Goal: Task Accomplishment & Management: Use online tool/utility

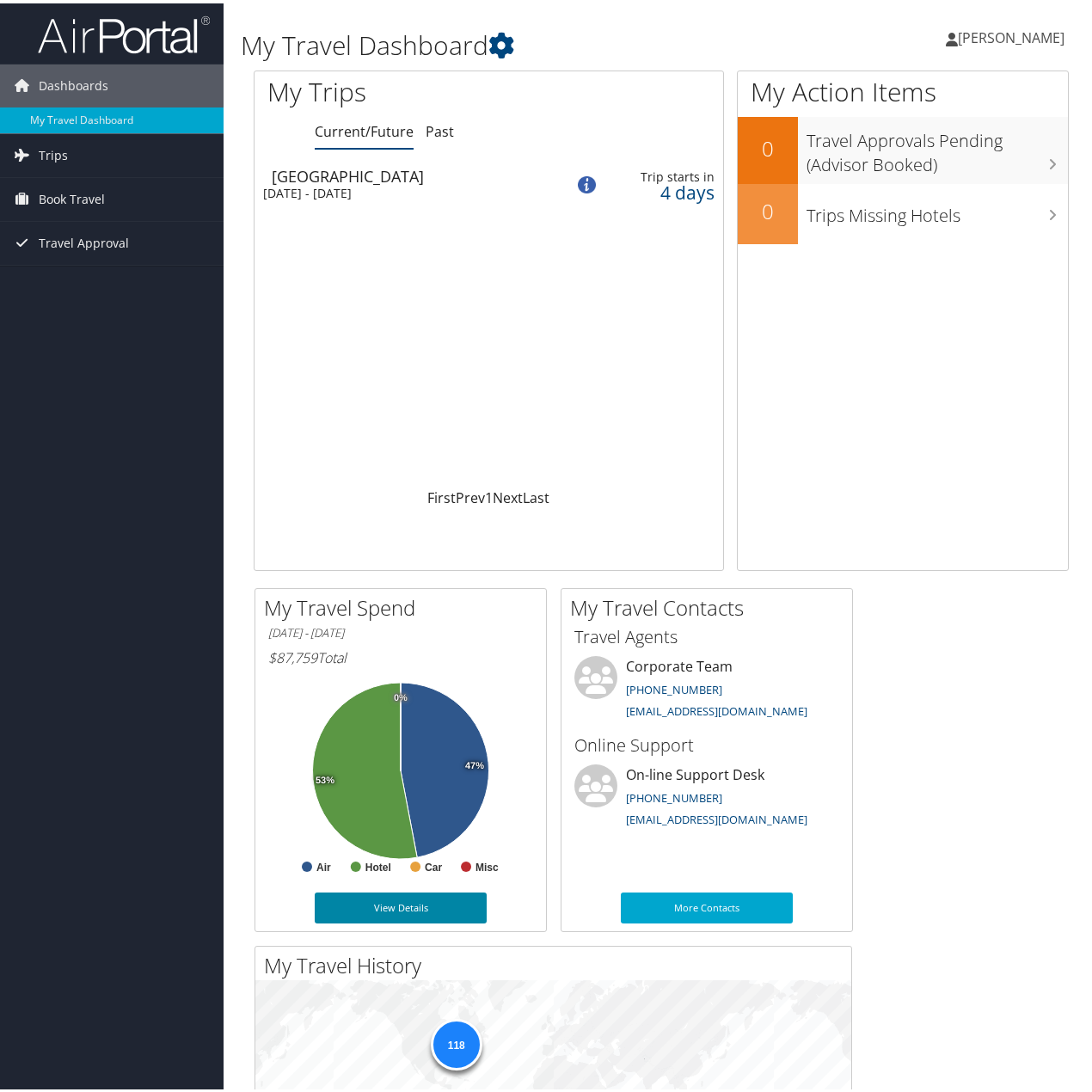
click at [420, 896] on link "View Details" at bounding box center [400, 904] width 172 height 31
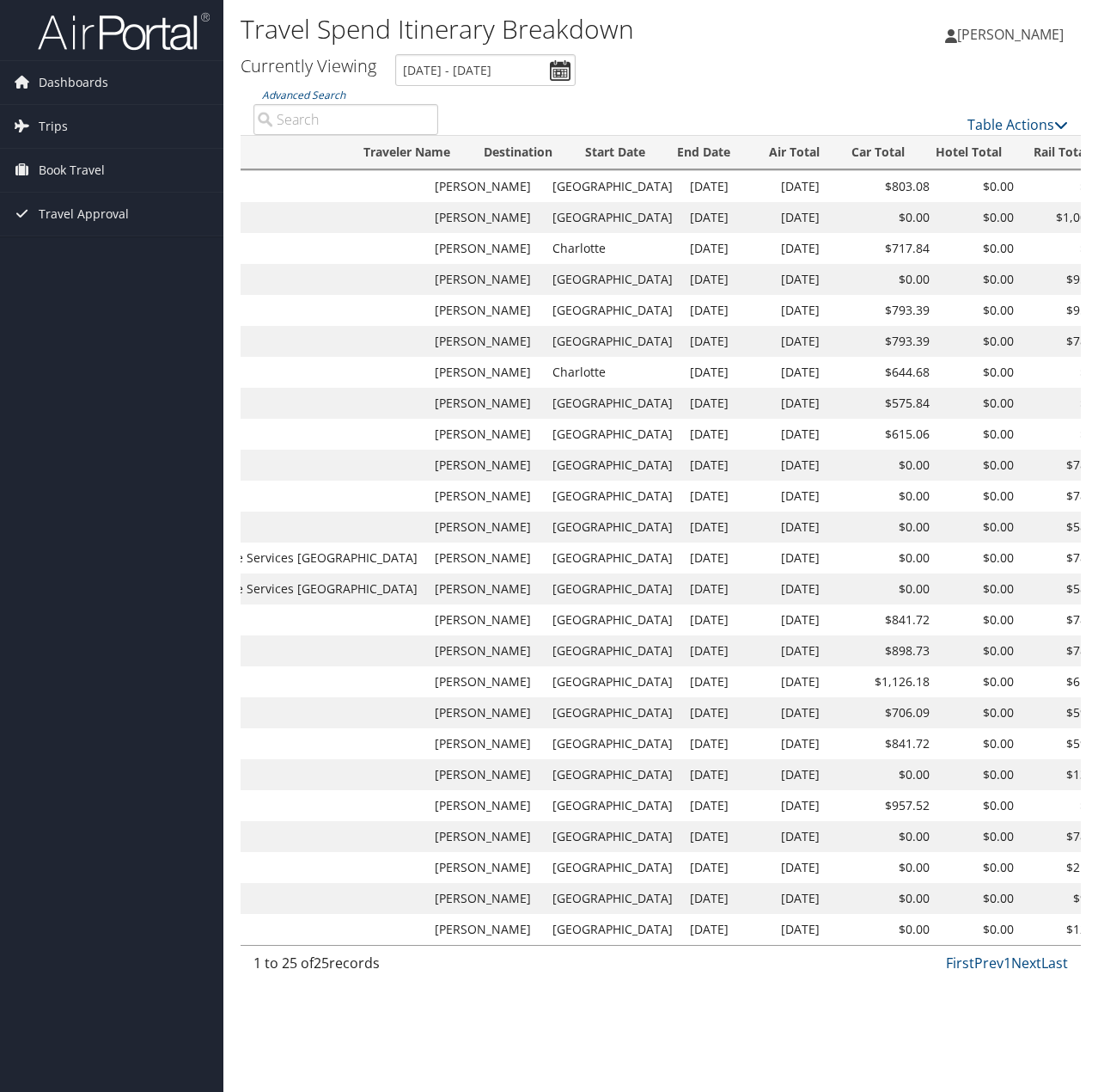
scroll to position [0, 341]
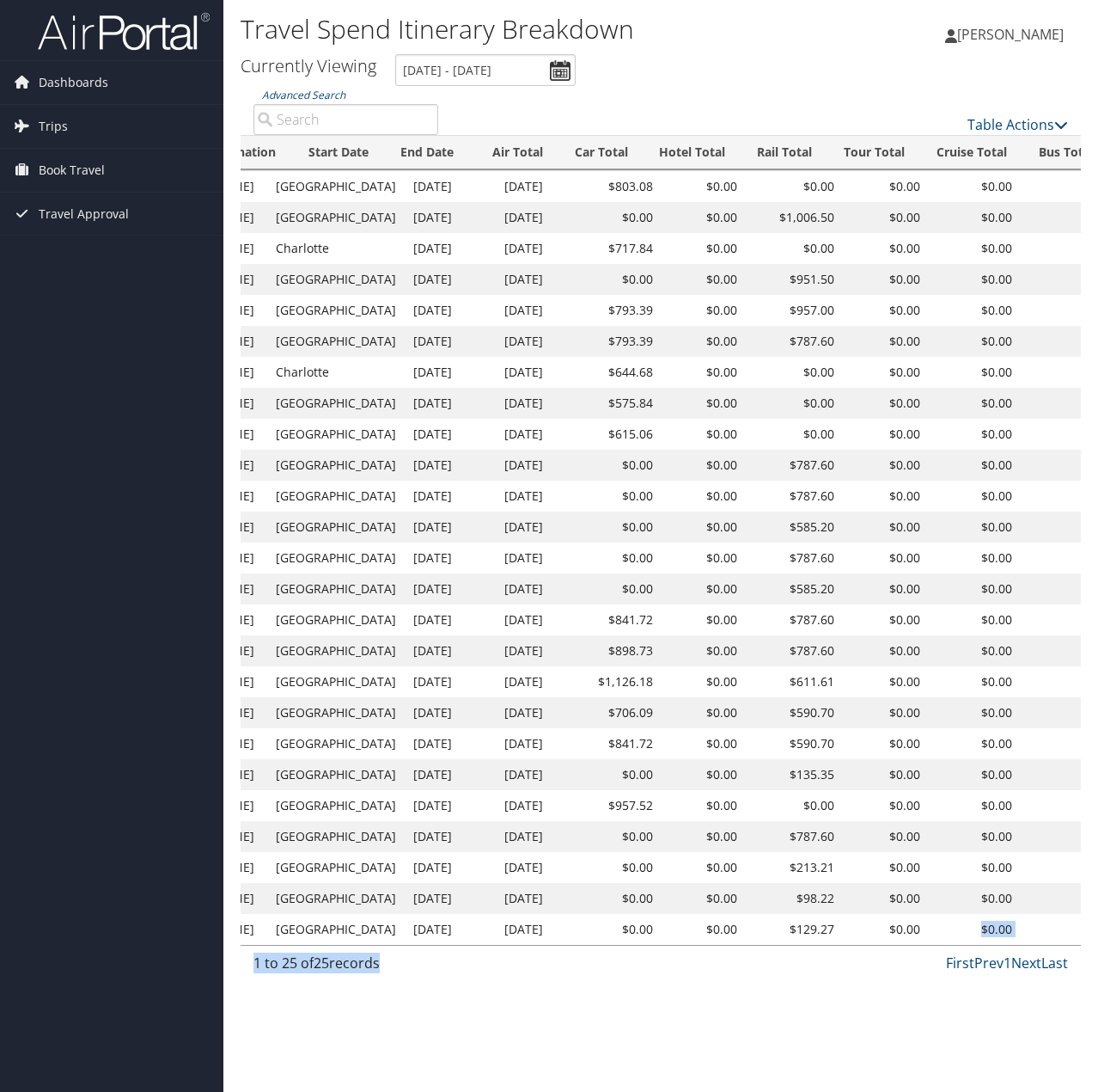
drag, startPoint x: 847, startPoint y: 944, endPoint x: 686, endPoint y: 956, distance: 161.4
click at [686, 956] on div "Advanced Search Table Actions Loading... Record Locator Booking Date Client Tra…" at bounding box center [660, 533] width 840 height 896
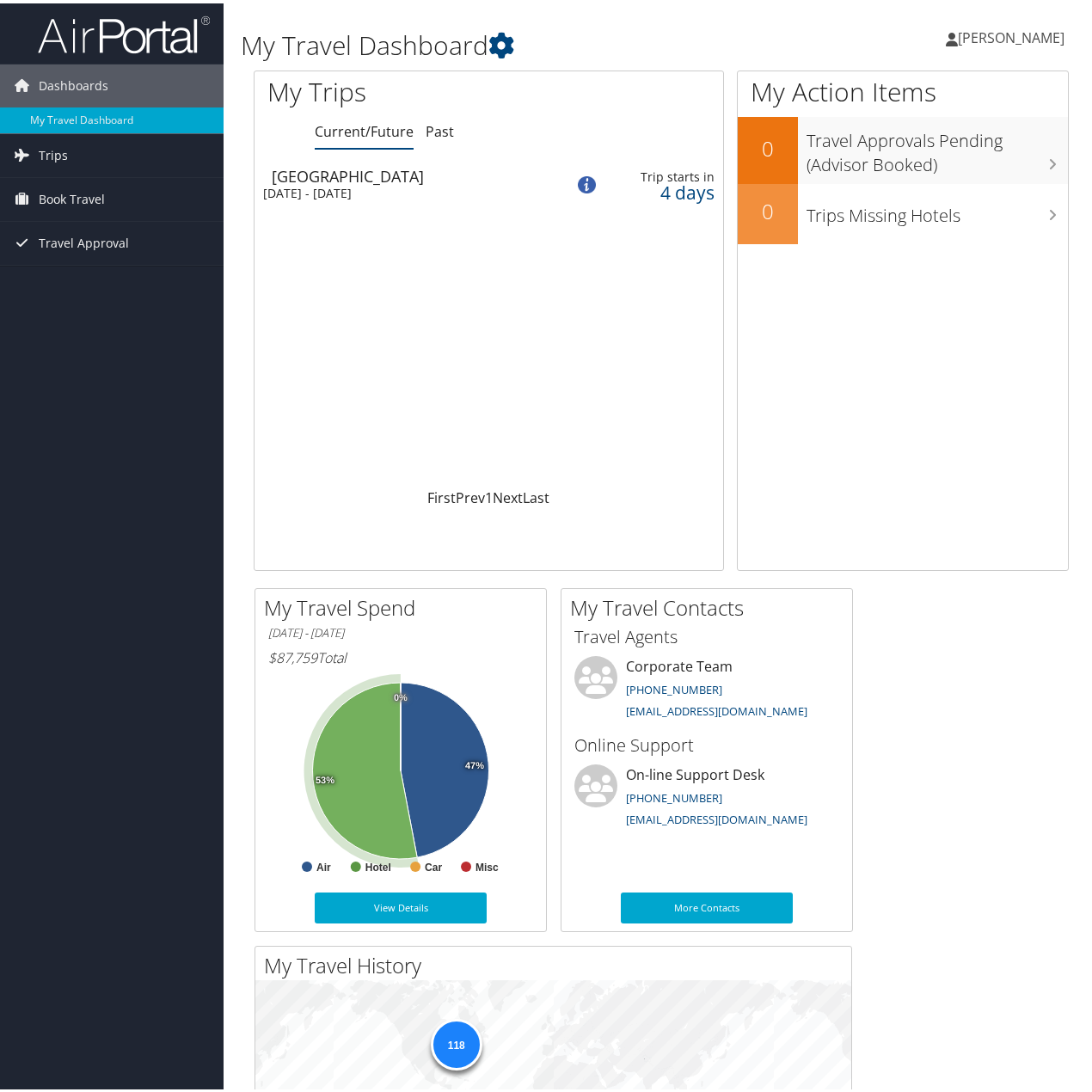
click at [384, 795] on icon at bounding box center [364, 767] width 105 height 176
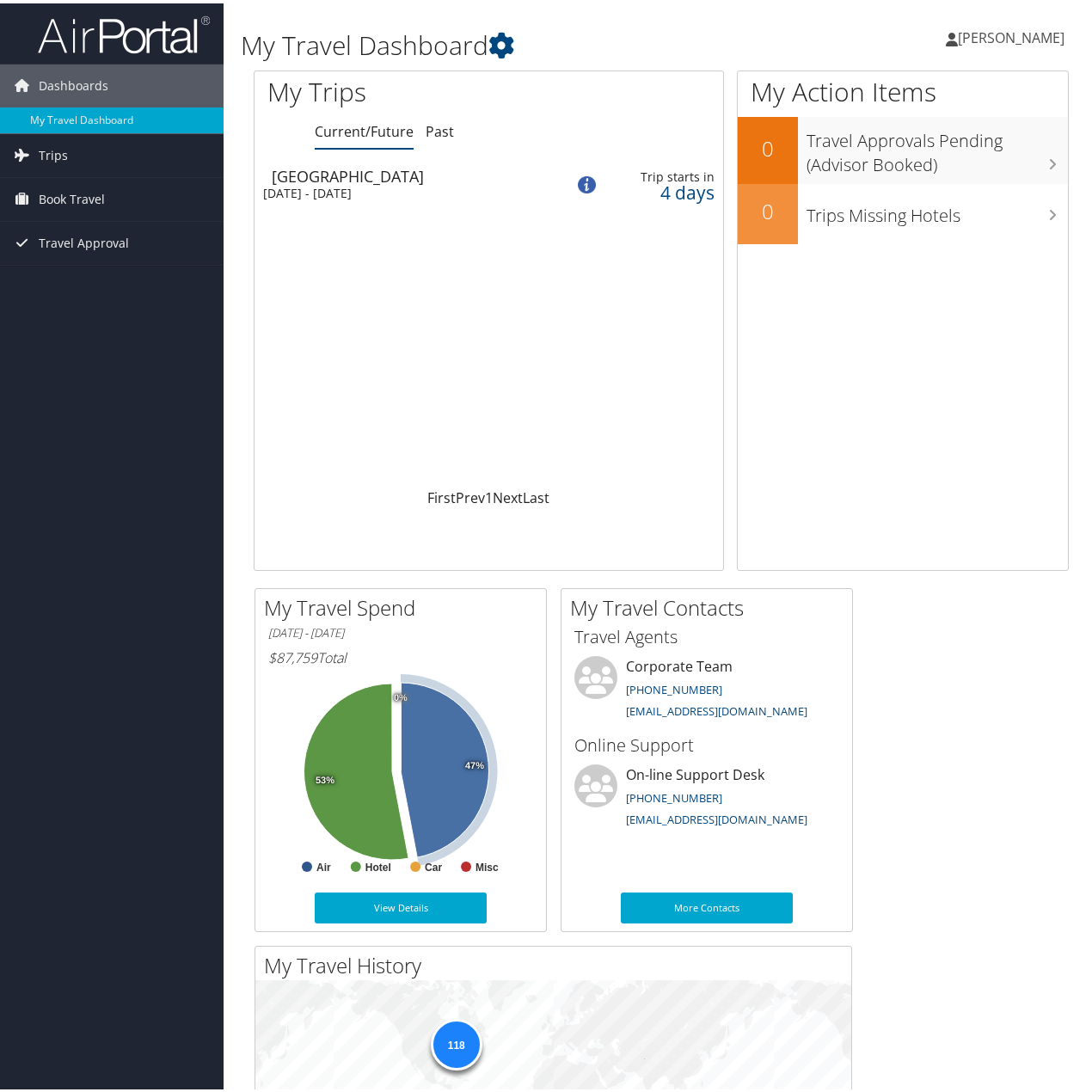
click at [451, 751] on icon at bounding box center [444, 766] width 89 height 175
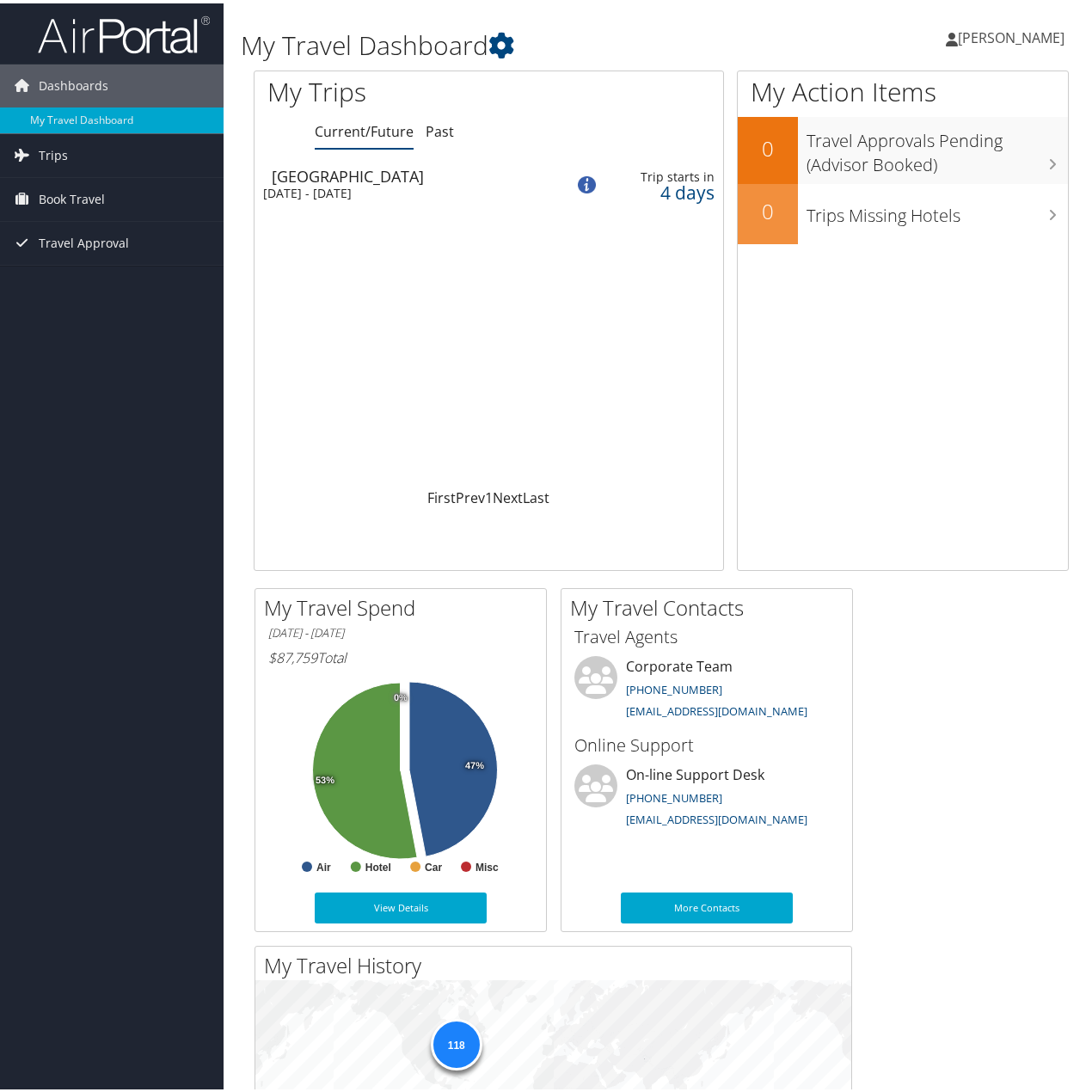
click at [300, 746] on rect at bounding box center [401, 773] width 265 height 206
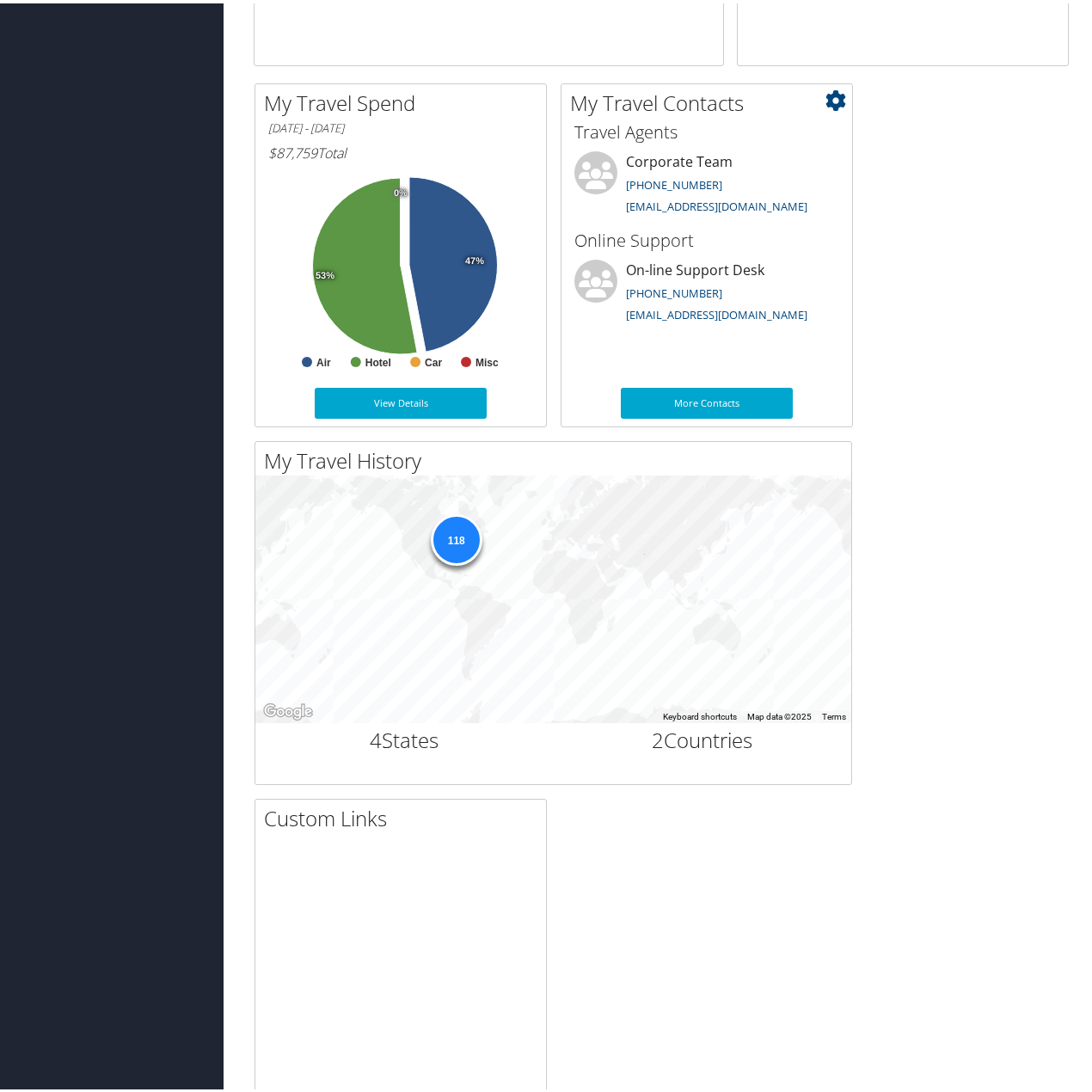
scroll to position [516, 0]
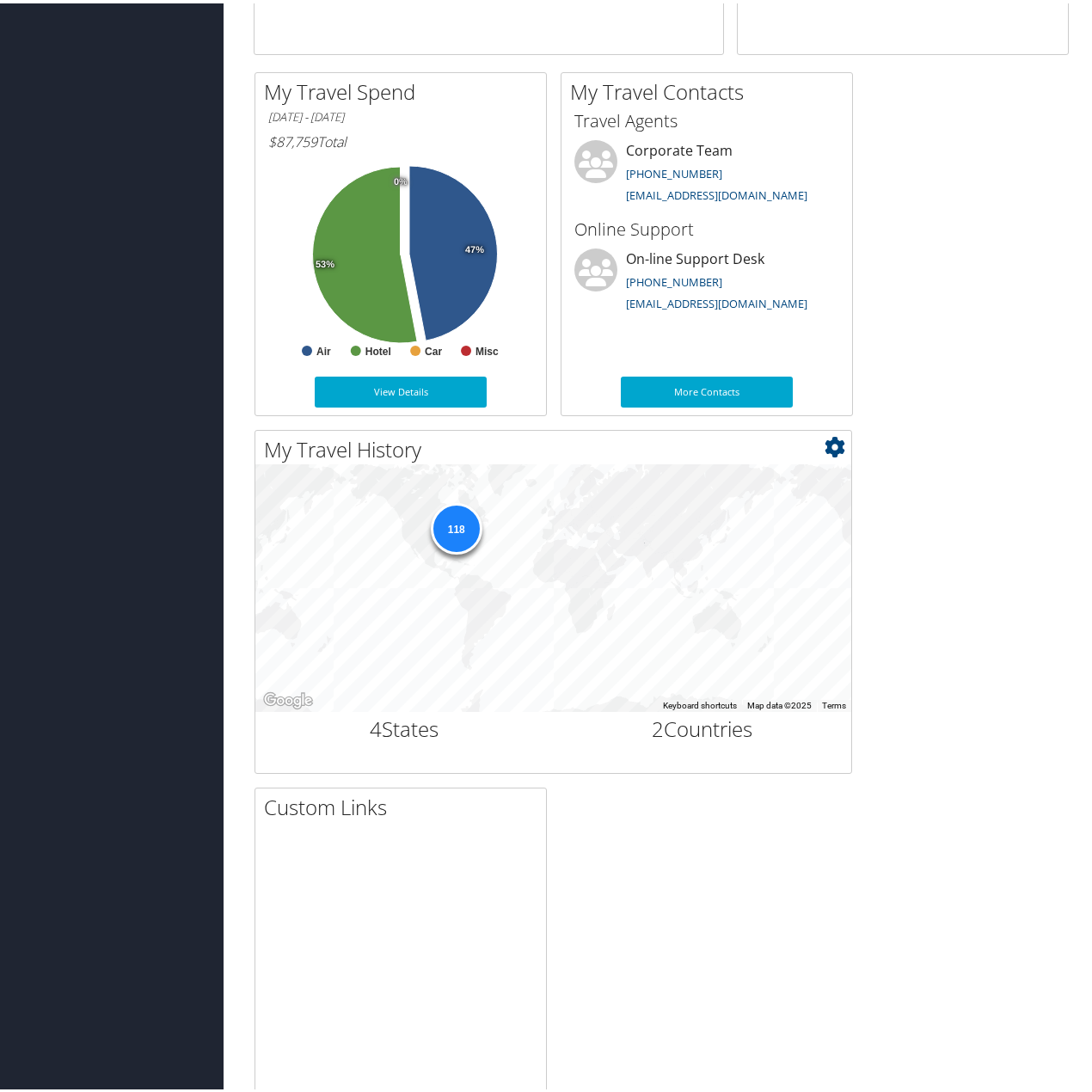
click at [465, 527] on div "118" at bounding box center [456, 525] width 52 height 52
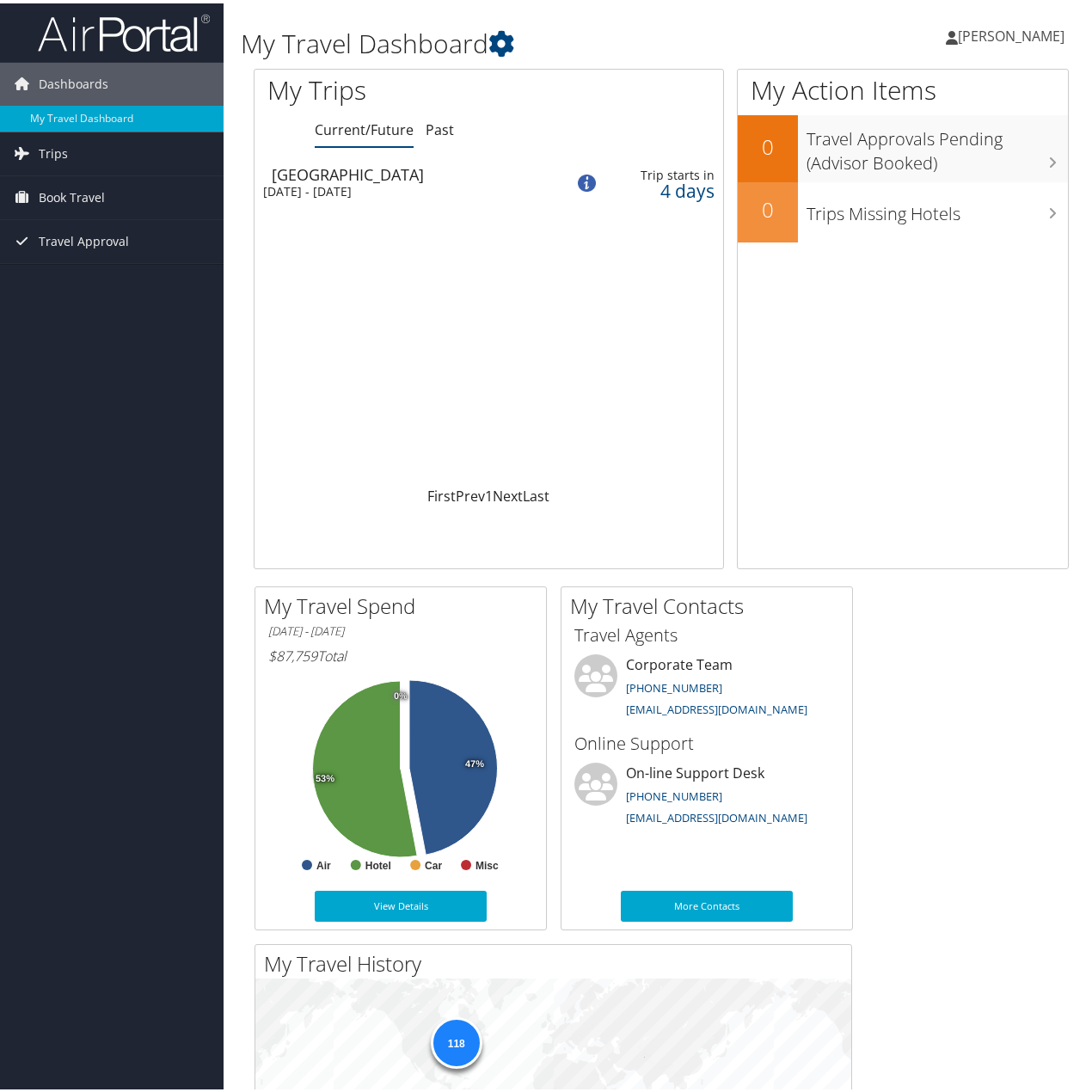
scroll to position [0, 0]
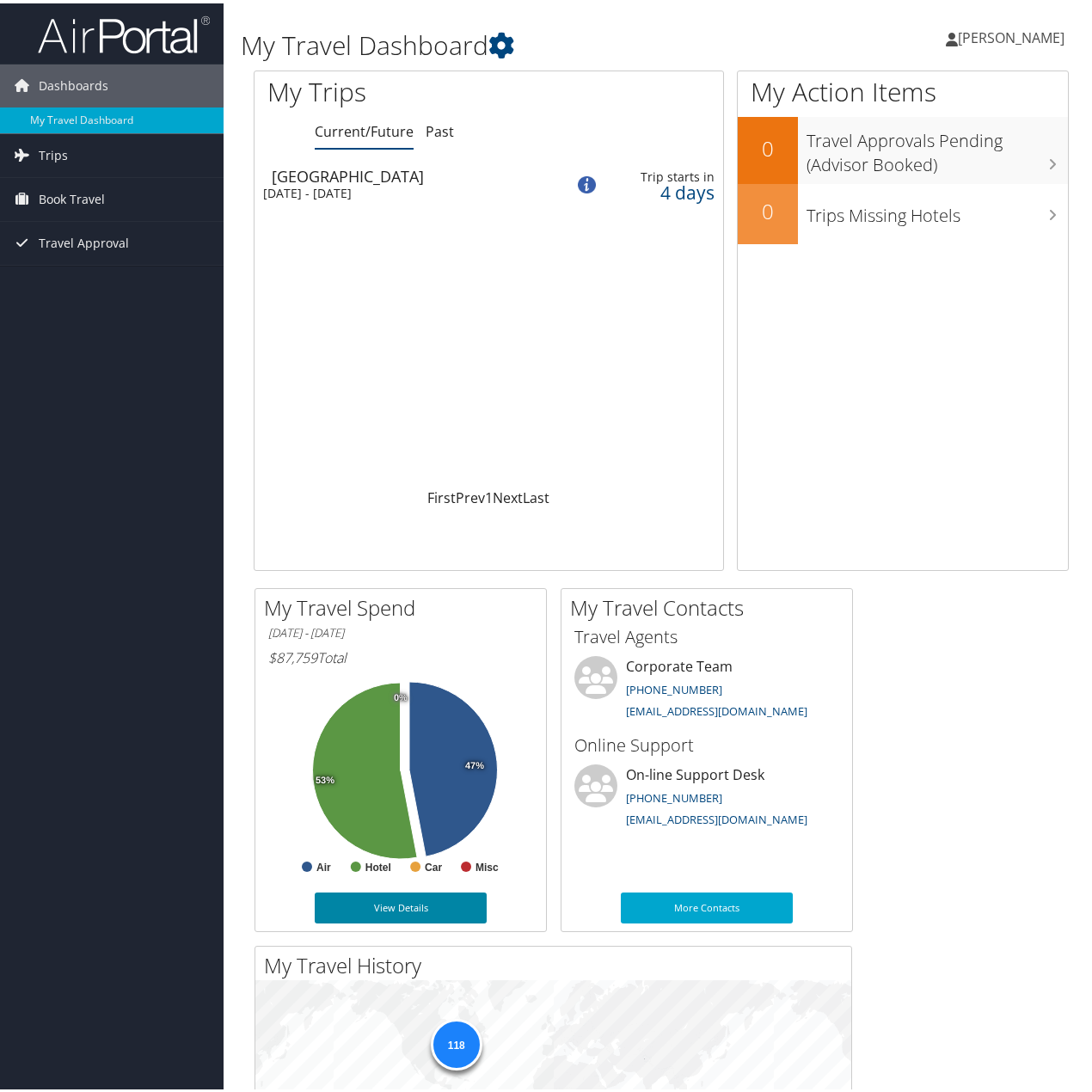
click at [448, 899] on link "View Details" at bounding box center [400, 904] width 172 height 31
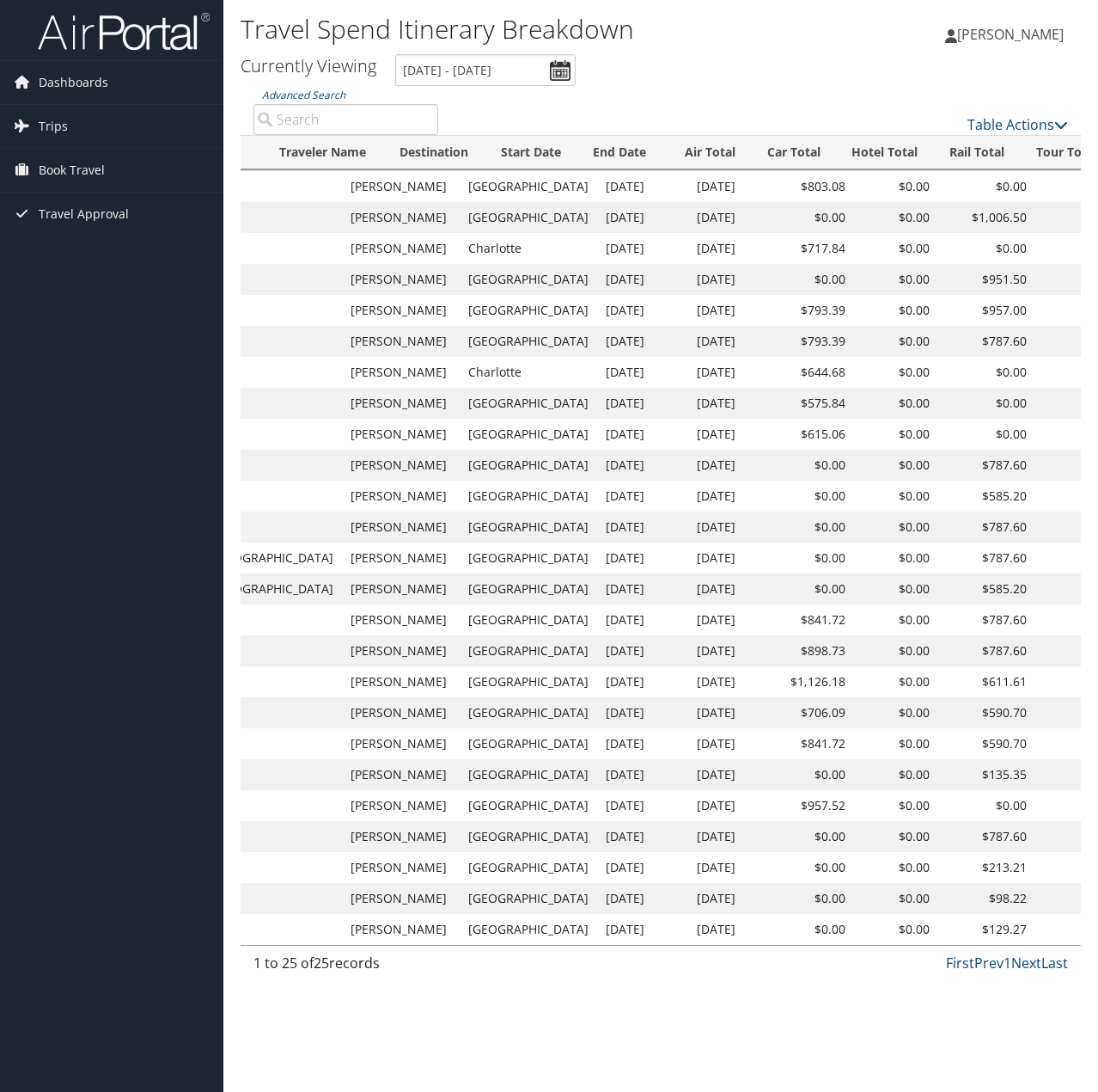
scroll to position [0, 535]
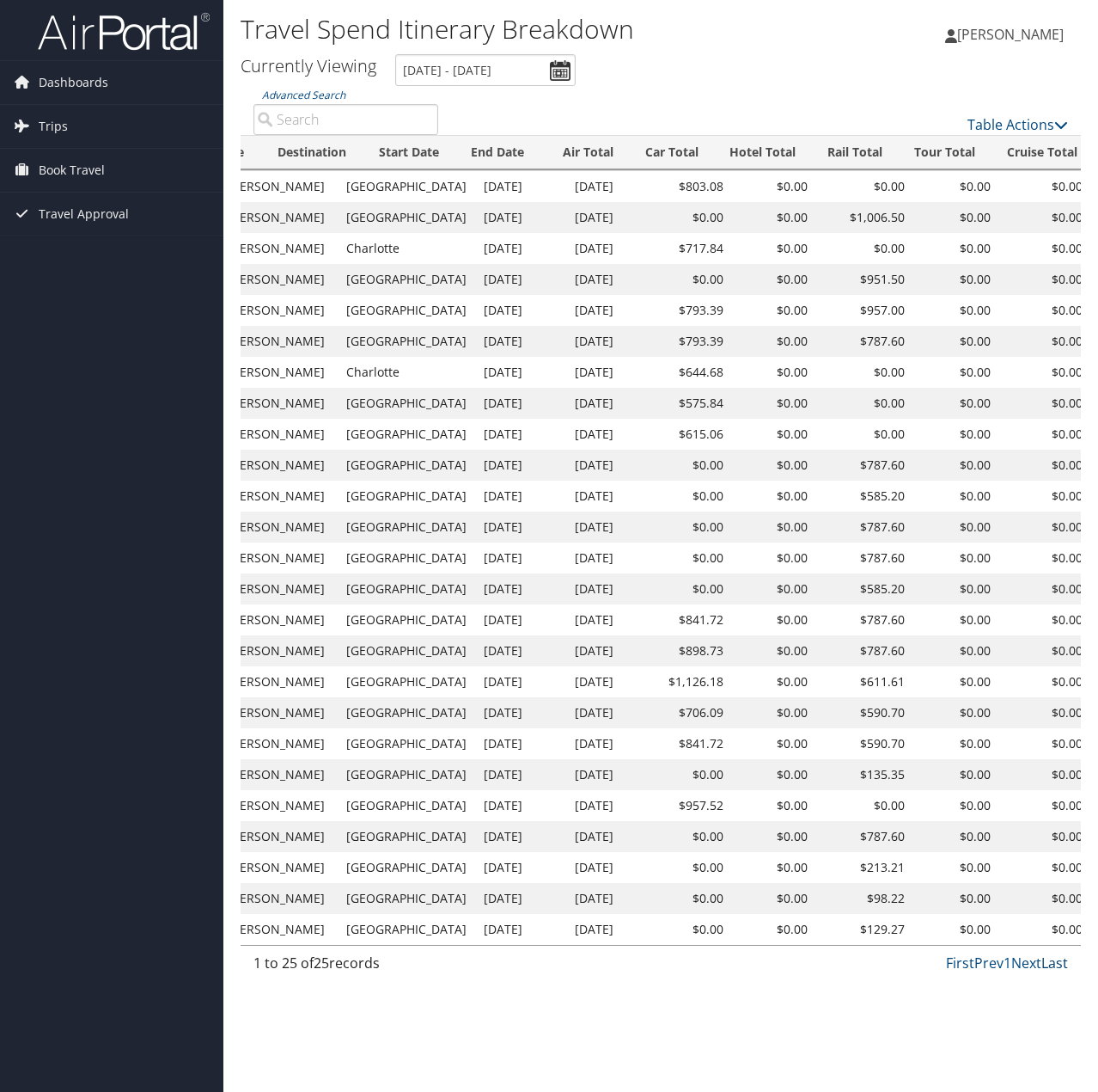
click at [1051, 969] on link "Last" at bounding box center [1055, 962] width 27 height 19
click at [1060, 968] on link "Last" at bounding box center [1055, 962] width 27 height 19
click at [1032, 972] on link "Next" at bounding box center [1026, 962] width 30 height 19
click at [1028, 972] on link "Next" at bounding box center [1026, 962] width 30 height 19
click at [1037, 120] on link "Table Actions" at bounding box center [1017, 124] width 100 height 19
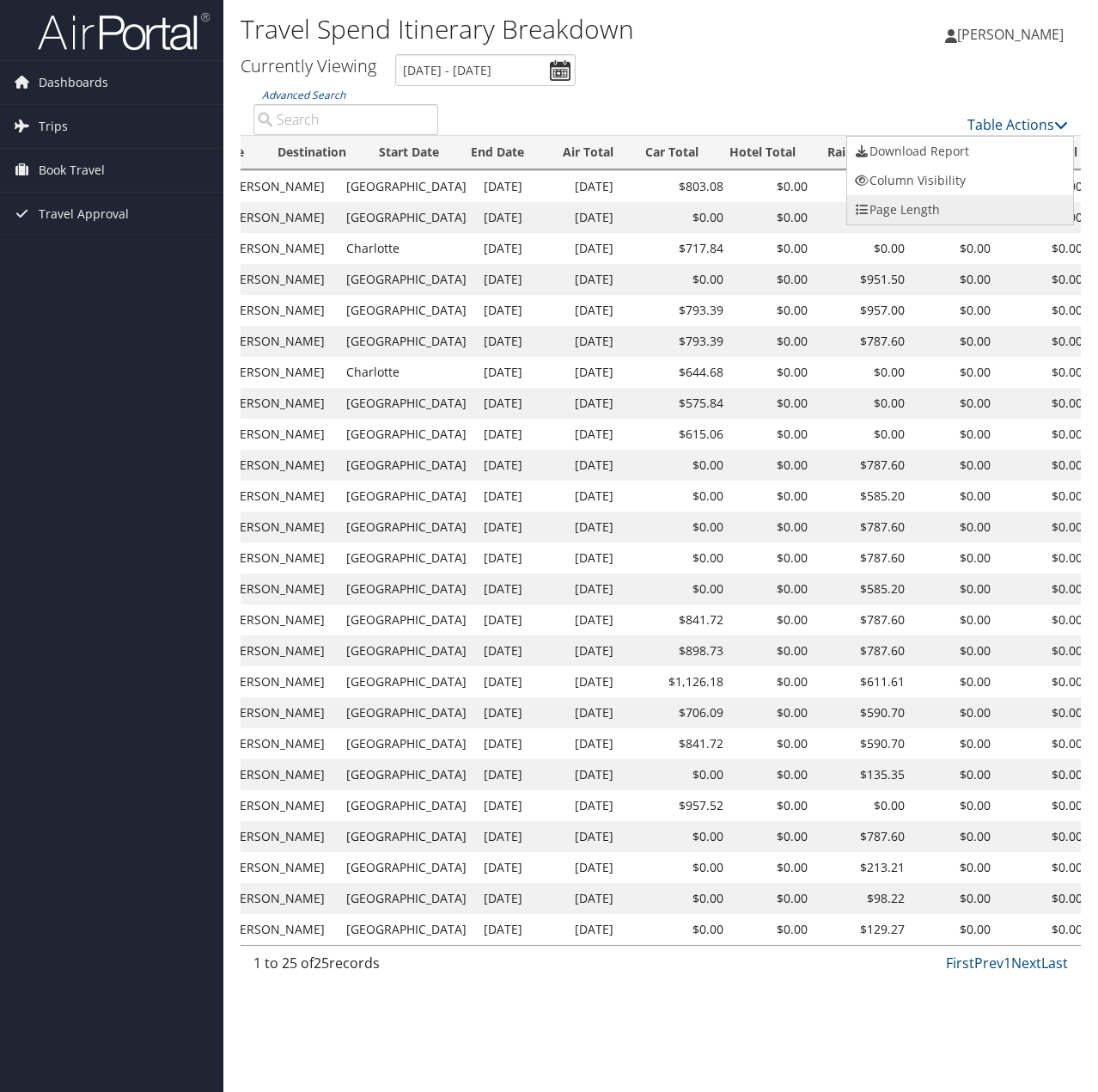
click at [955, 208] on link "Page Length" at bounding box center [960, 209] width 226 height 30
click at [856, 55] on div at bounding box center [549, 546] width 1098 height 1092
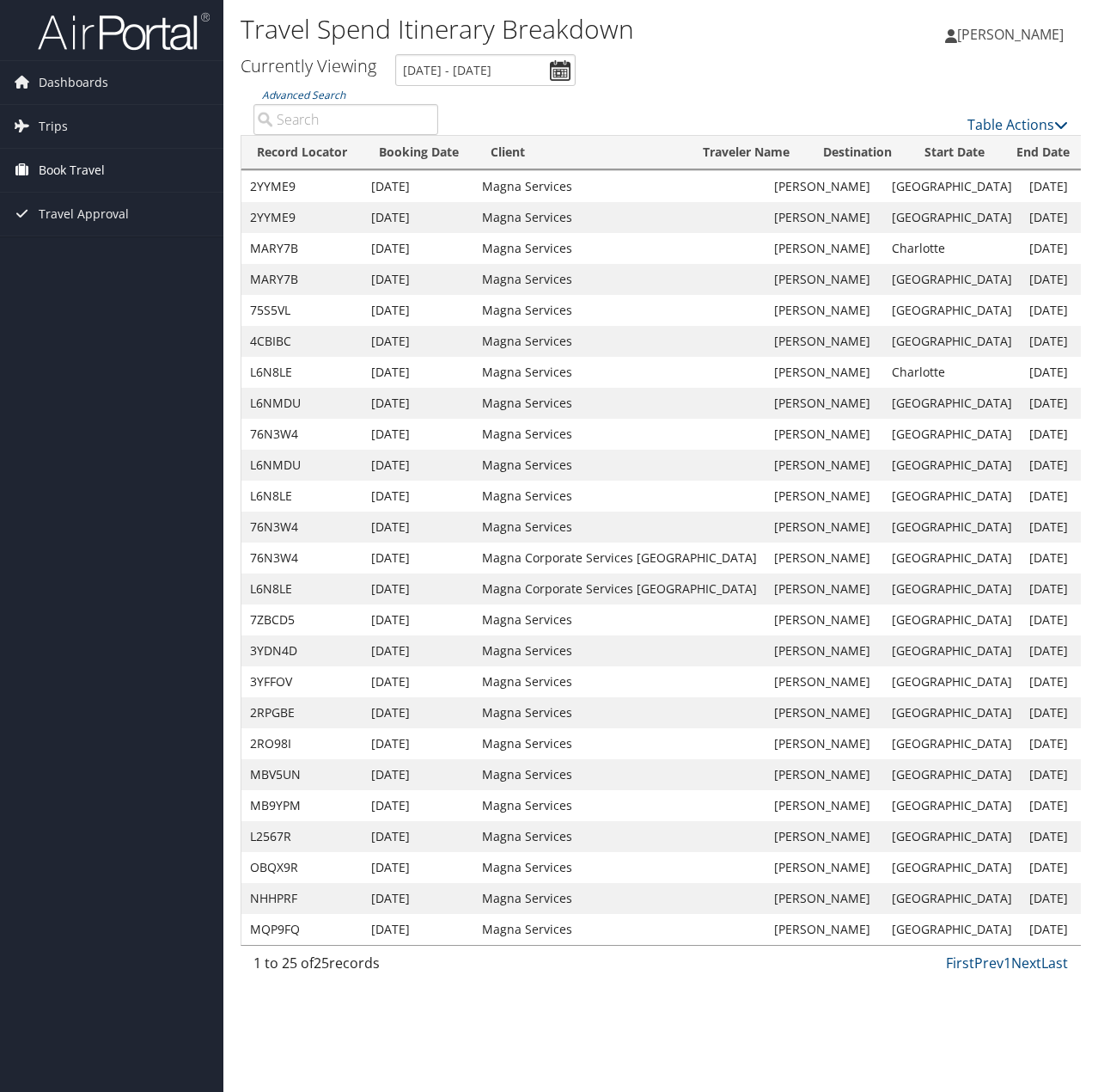
click at [96, 170] on span "Book Travel" at bounding box center [72, 170] width 66 height 43
click at [110, 251] on link "Book/Manage Online Trips" at bounding box center [112, 256] width 224 height 26
